Goal: Task Accomplishment & Management: Use online tool/utility

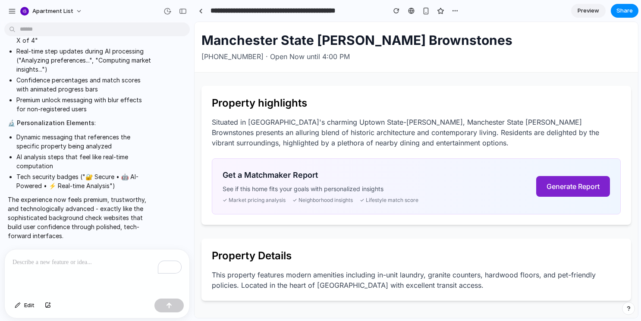
click at [584, 189] on button "Generate Report" at bounding box center [573, 186] width 74 height 21
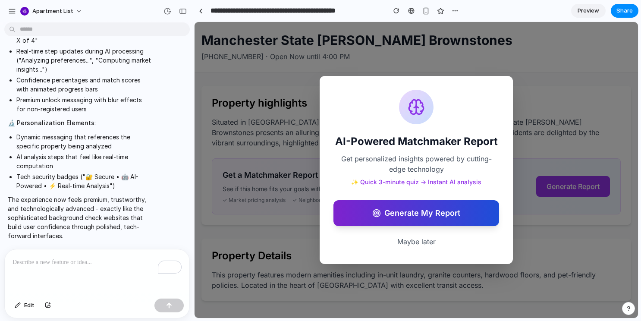
click at [435, 211] on button "Generate My Report" at bounding box center [416, 213] width 166 height 26
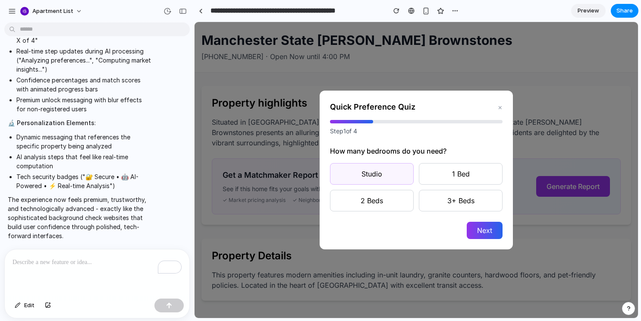
click at [393, 182] on button "Studio" at bounding box center [372, 174] width 84 height 22
click at [482, 228] on button "Next" at bounding box center [485, 230] width 36 height 17
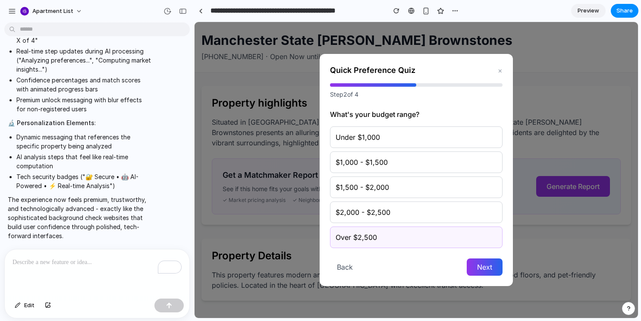
click at [480, 229] on button "Over $2,500" at bounding box center [416, 237] width 172 height 22
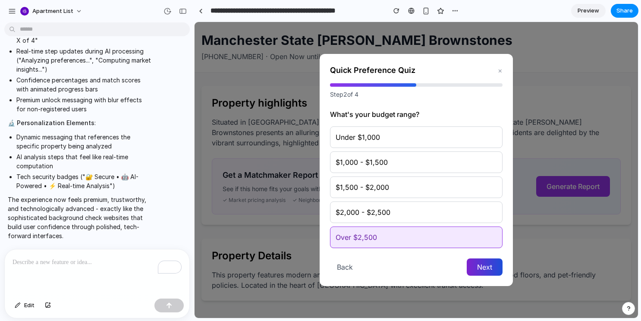
click at [500, 264] on button "Next" at bounding box center [485, 266] width 36 height 17
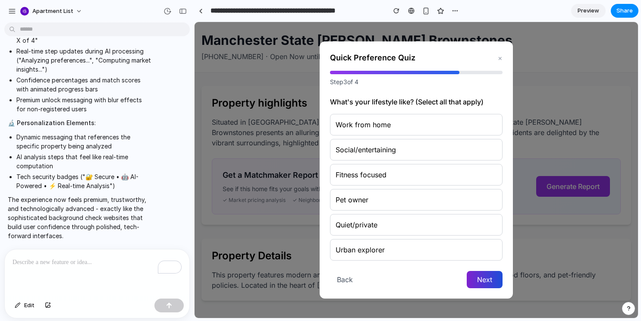
click at [495, 278] on button "Next" at bounding box center [485, 279] width 36 height 17
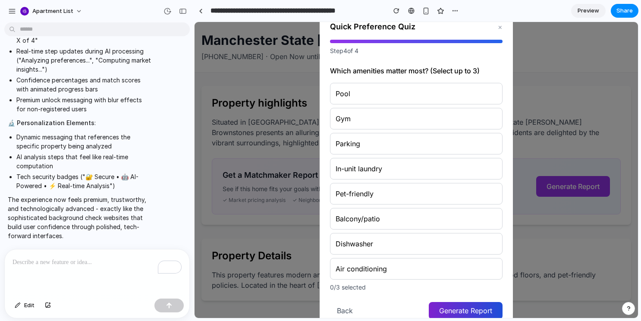
click at [482, 307] on button "Generate Report" at bounding box center [466, 310] width 74 height 17
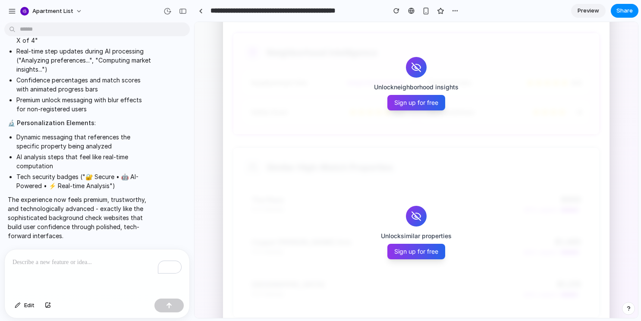
scroll to position [531, 0]
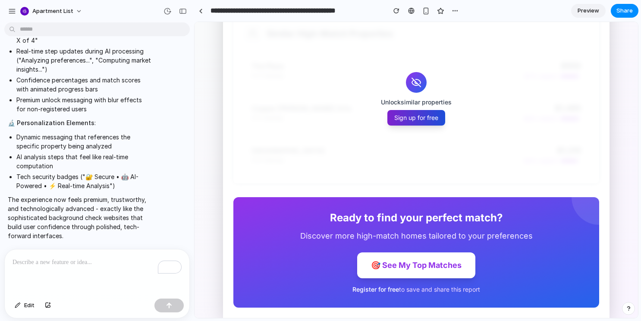
click at [428, 114] on button "Sign up for free" at bounding box center [416, 118] width 58 height 16
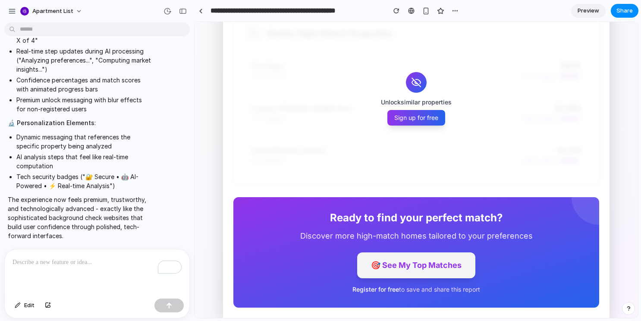
click at [411, 266] on button "🎯 See My Top Matches" at bounding box center [416, 265] width 118 height 26
click at [416, 264] on button "🎯 See My Top Matches" at bounding box center [416, 265] width 118 height 26
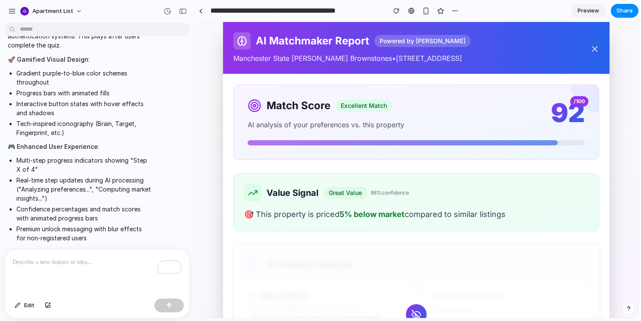
scroll to position [1159, 0]
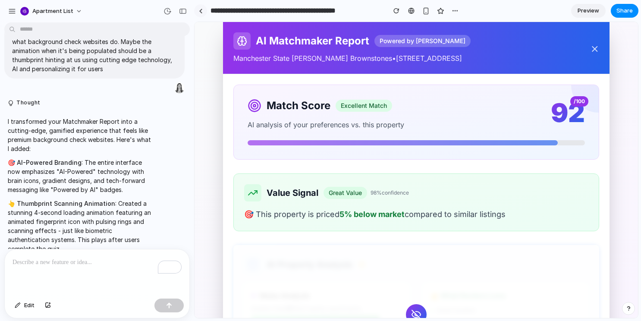
click at [198, 10] on link at bounding box center [200, 10] width 13 height 13
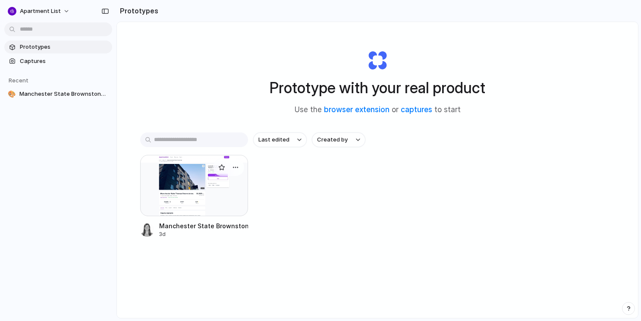
click at [203, 175] on div at bounding box center [194, 185] width 108 height 61
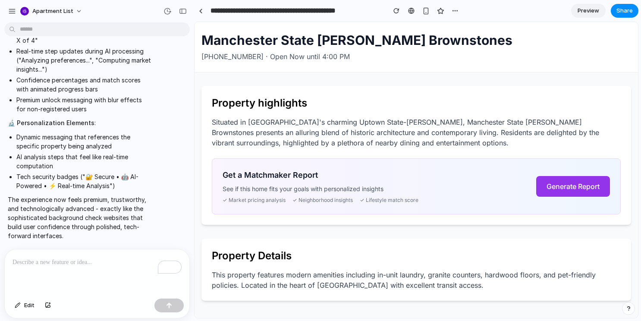
click at [102, 268] on div "To enrich screen reader interactions, please activate Accessibility in Grammarl…" at bounding box center [97, 272] width 185 height 46
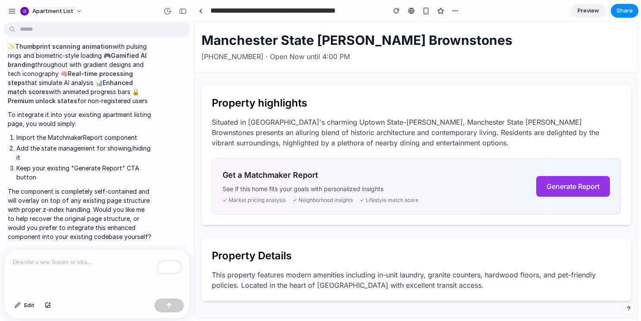
scroll to position [2047, 0]
click at [90, 259] on p "To enrich screen reader interactions, please activate Accessibility in Grammarl…" at bounding box center [97, 262] width 169 height 10
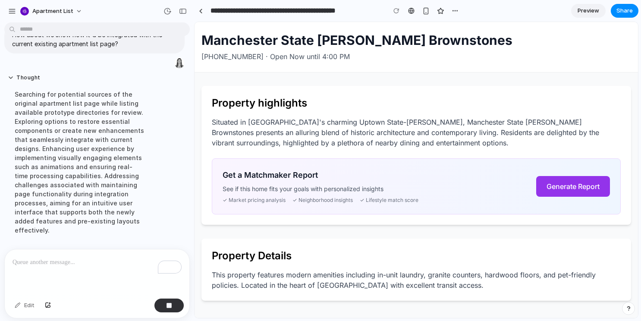
scroll to position [2126, 0]
